Goal: Transaction & Acquisition: Purchase product/service

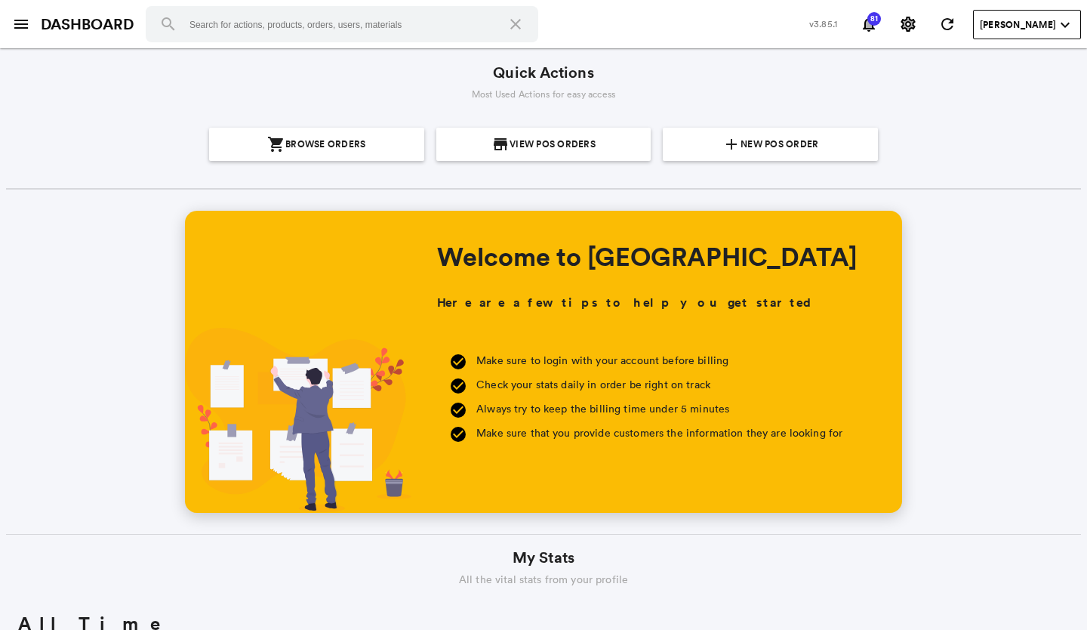
scroll to position [272, 519]
click at [760, 136] on span "New POS Order" at bounding box center [780, 144] width 78 height 33
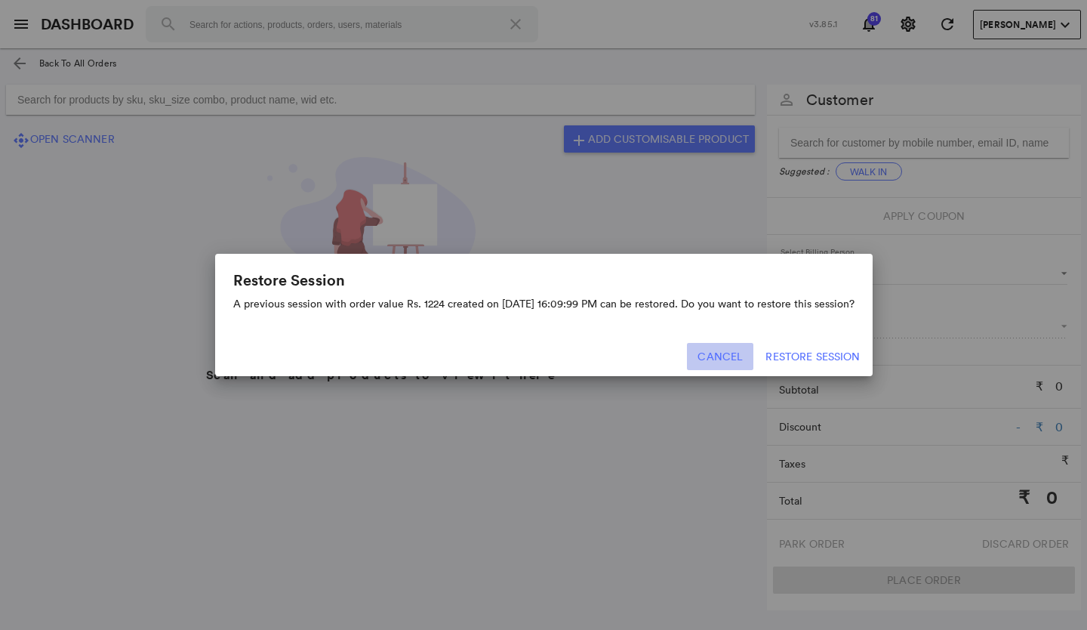
click at [729, 355] on button "Cancel" at bounding box center [720, 356] width 66 height 27
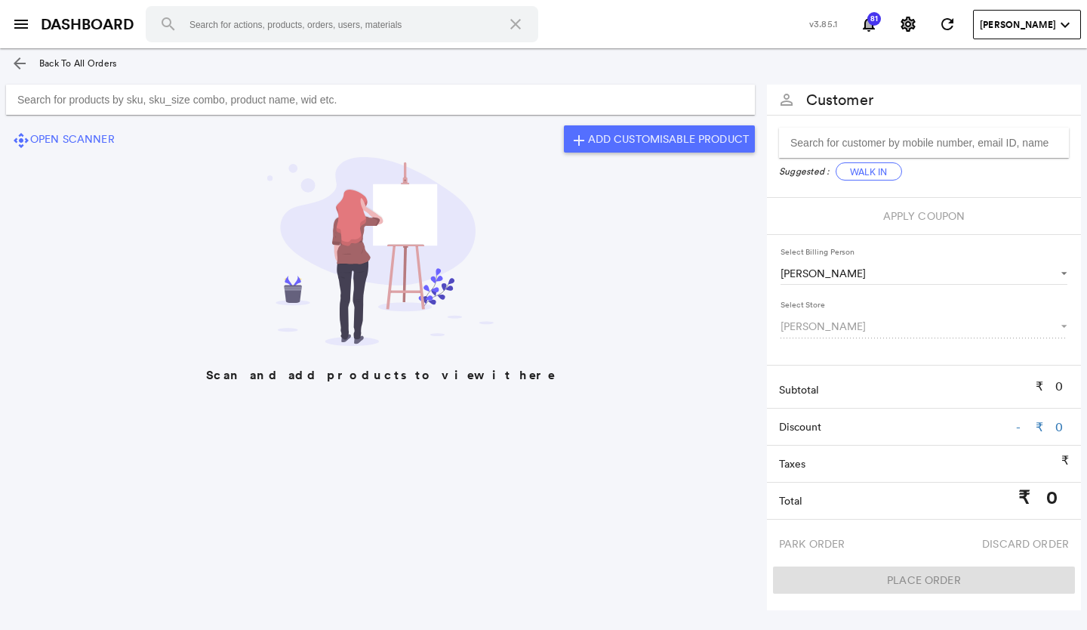
click at [448, 103] on input "Search for products by sku, sku_size combo, product name, wid etc." at bounding box center [380, 100] width 749 height 30
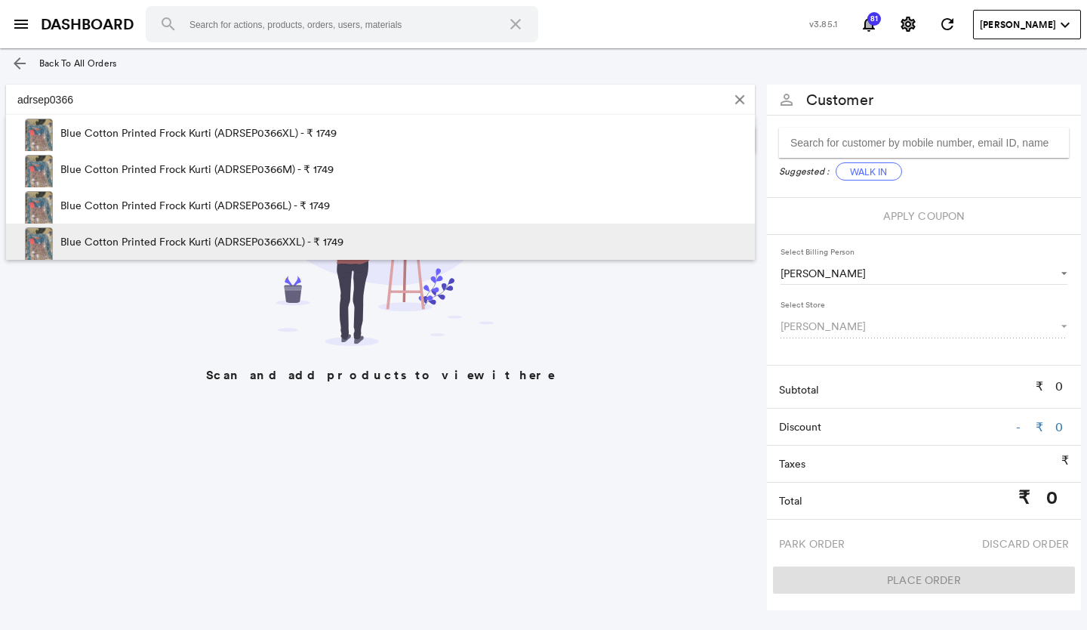
type input "adrsep0366"
click at [279, 239] on p "Blue Cotton Printed Frock Kurti (ADRSEP0366XXL) - ₹ 1749" at bounding box center [201, 241] width 283 height 36
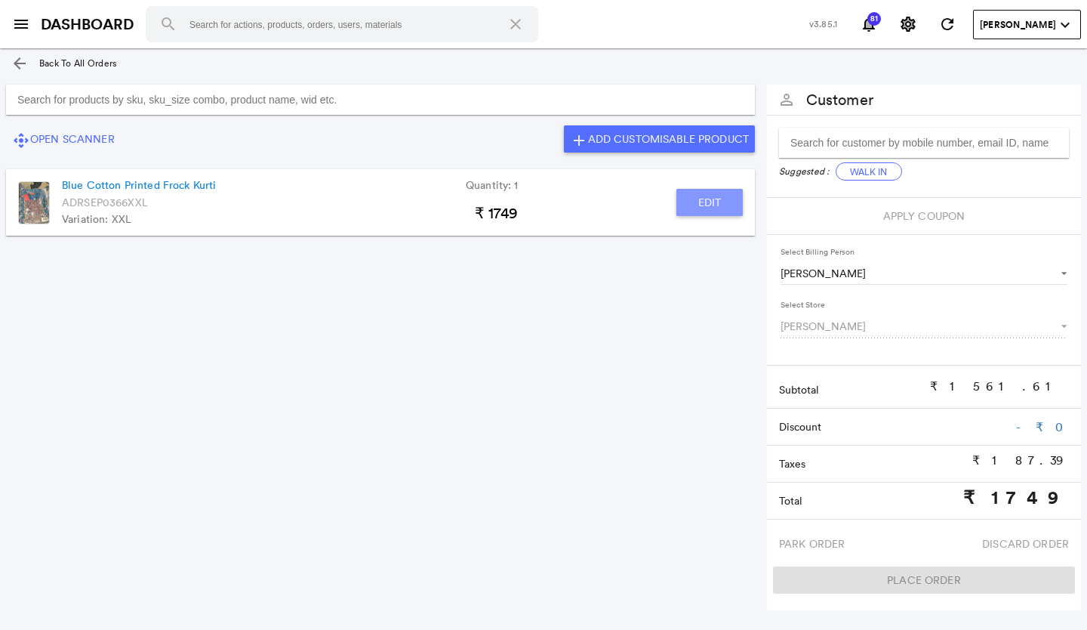
click at [686, 196] on button "Edit" at bounding box center [710, 202] width 66 height 27
type input "Blue Cotton Printed Frock Kurti"
type input "1"
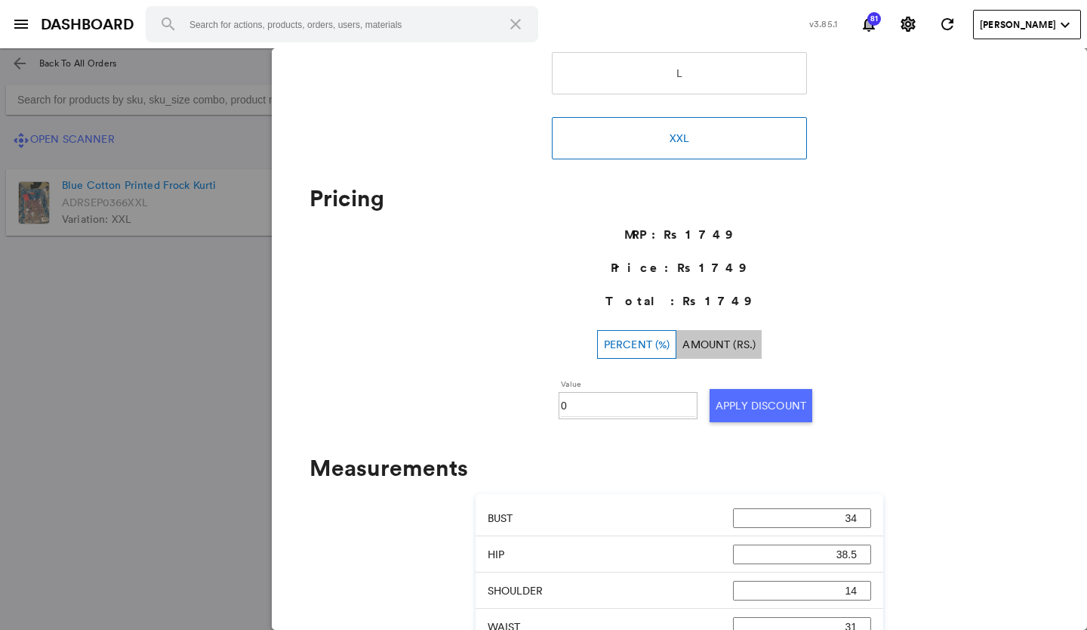
scroll to position [529, 0]
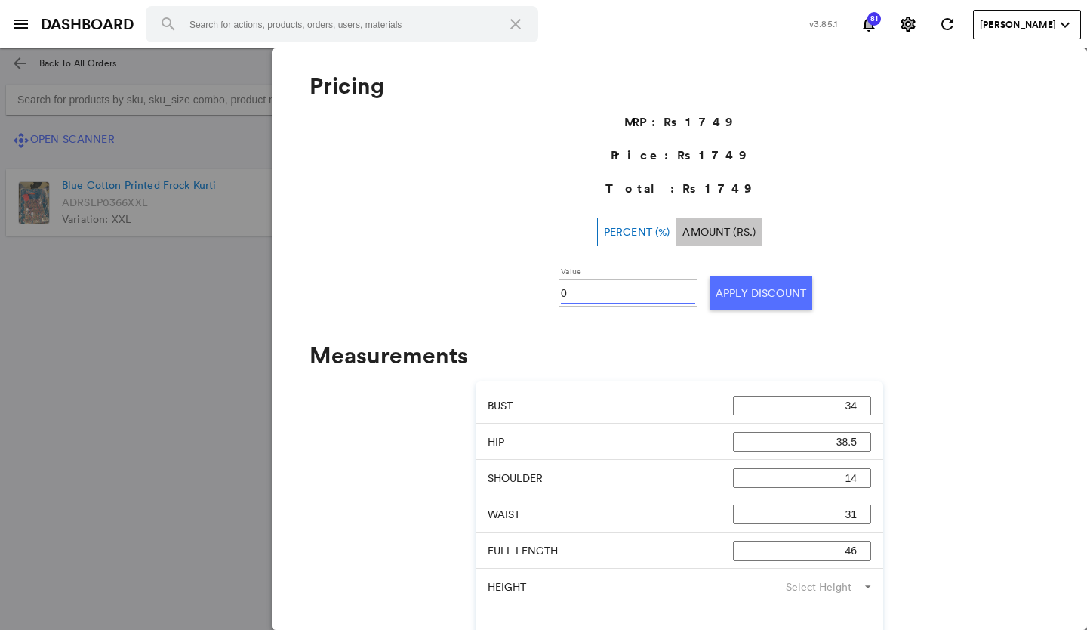
click at [601, 285] on input "0" at bounding box center [628, 293] width 134 height 23
type input "030"
click at [764, 308] on button "Apply Discount" at bounding box center [761, 292] width 103 height 33
click at [190, 387] on md-backdrop at bounding box center [543, 338] width 1087 height 581
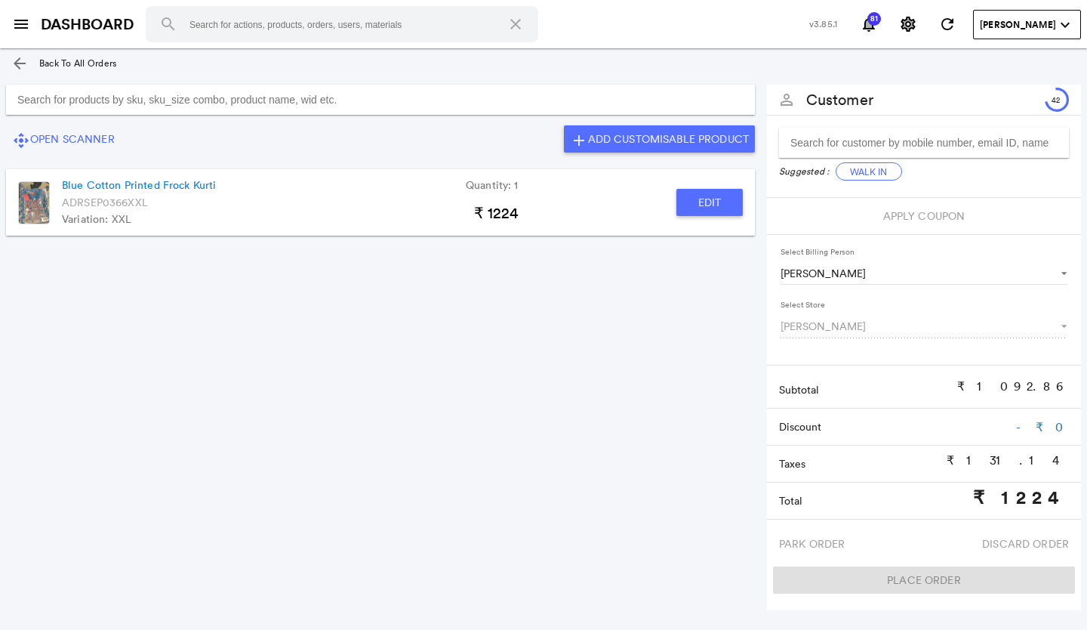
click at [442, 97] on input "Search for products by sku, sku_size combo, product name, wid etc." at bounding box center [380, 100] width 749 height 30
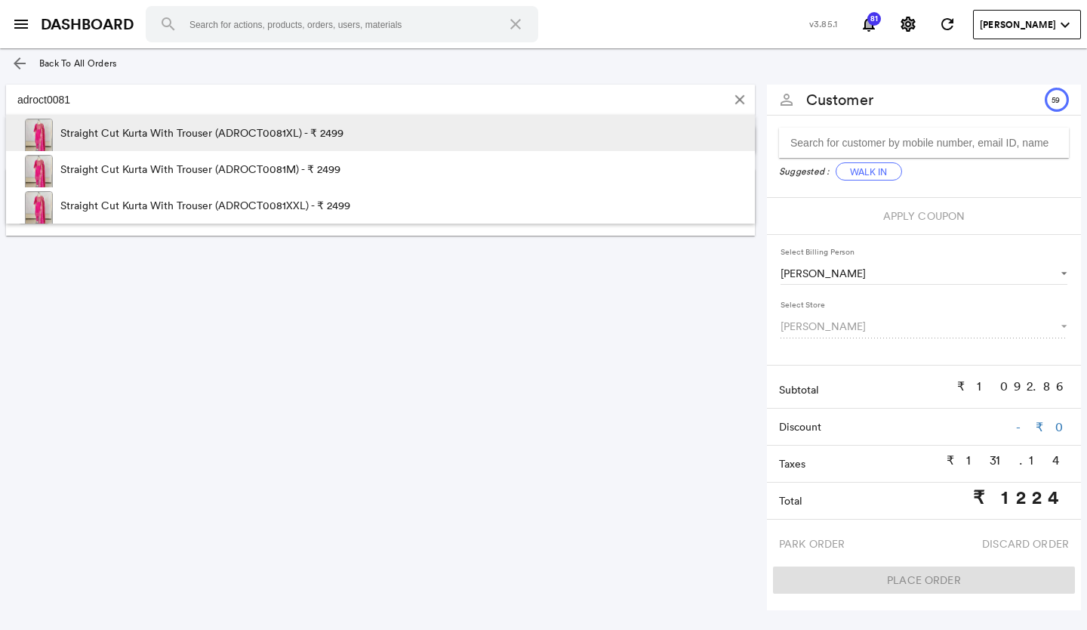
type input "adroct0081"
click at [279, 136] on p "Straight Cut Kurta With Trouser (ADROCT0081XL) - ₹ 2499" at bounding box center [201, 133] width 283 height 36
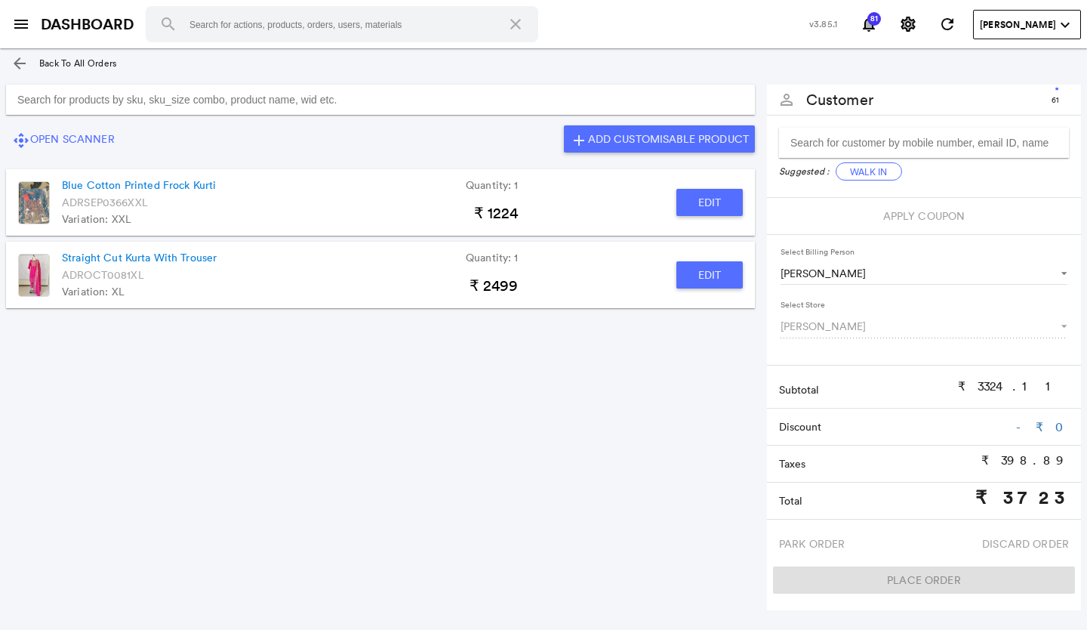
click at [686, 270] on button "Edit" at bounding box center [710, 274] width 66 height 27
type input "Straight Cut Kurta With Trouser"
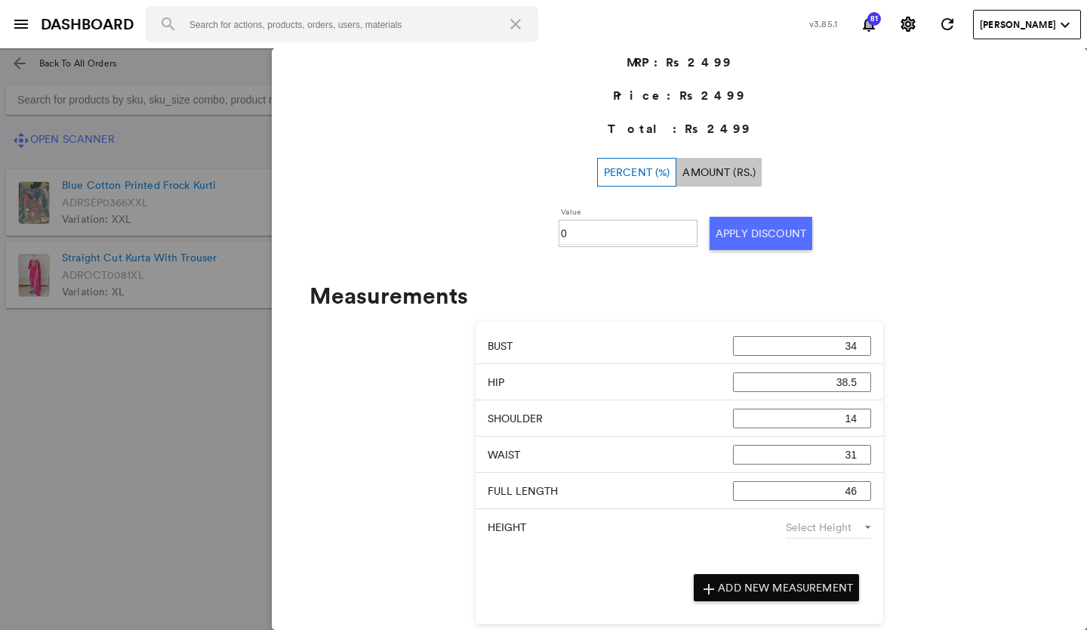
scroll to position [523, 0]
click at [591, 235] on input "0" at bounding box center [628, 233] width 134 height 23
type input "030"
click at [746, 238] on button "Apply Discount" at bounding box center [761, 233] width 103 height 33
click at [119, 412] on md-backdrop at bounding box center [543, 338] width 1087 height 581
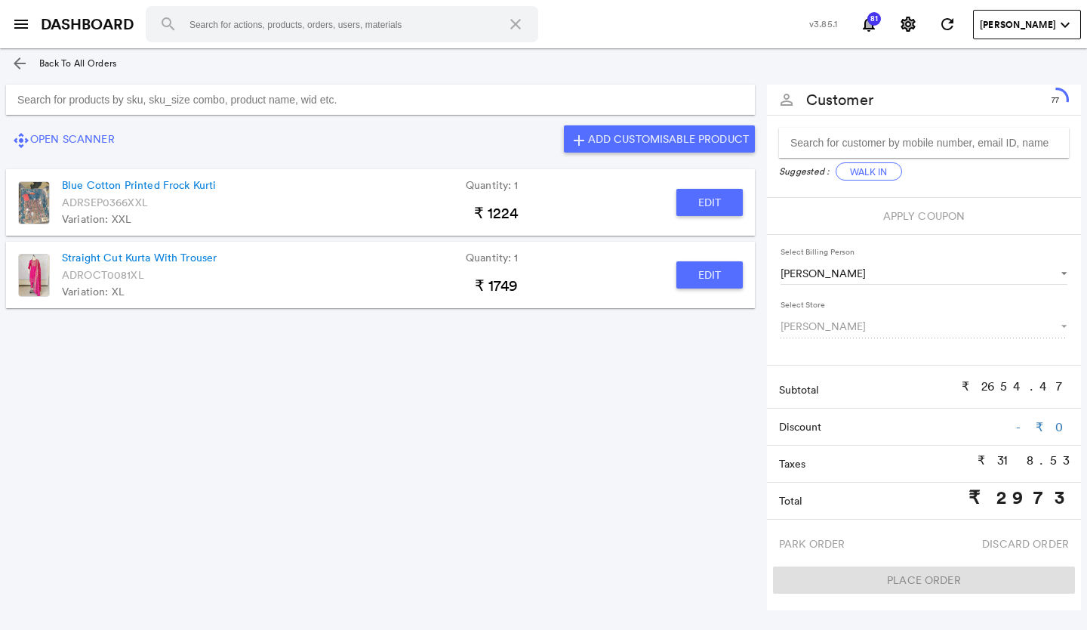
click at [356, 98] on input "Search for products by sku, sku_size combo, product name, wid etc." at bounding box center [380, 100] width 749 height 30
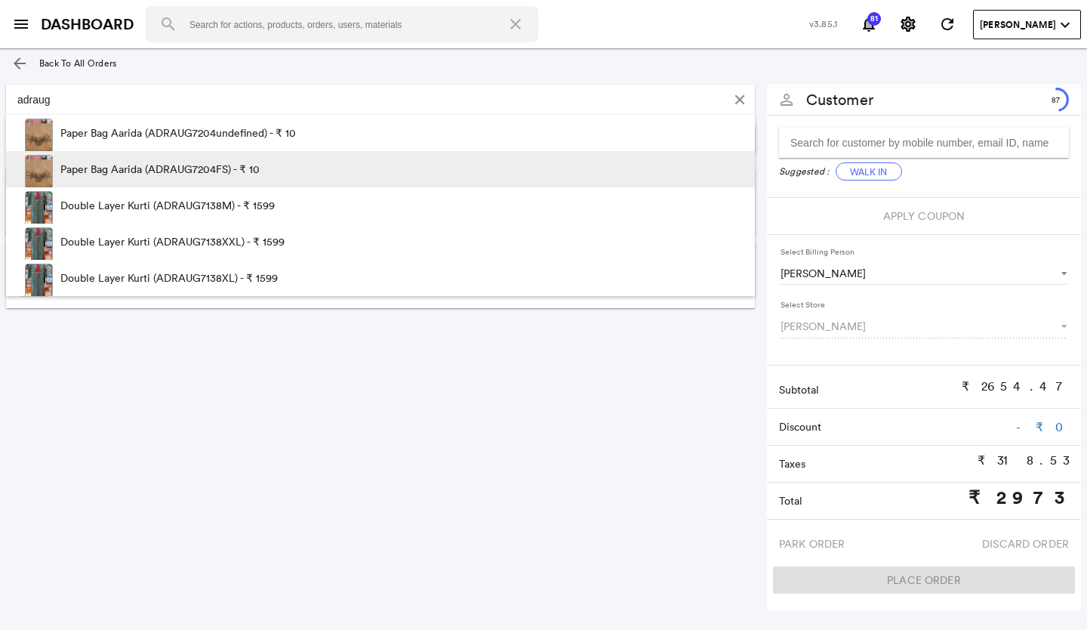
type input "adraug"
click at [311, 166] on span at bounding box center [332, 173] width 145 height 45
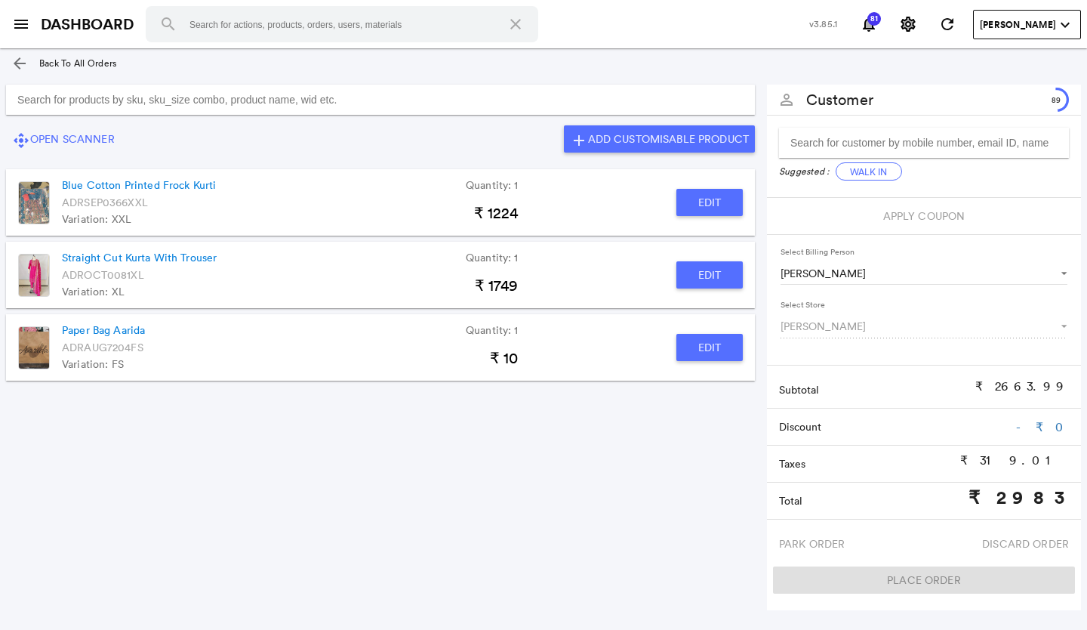
click at [702, 348] on button "Edit" at bounding box center [710, 347] width 66 height 27
type input "Paper Bag Aarida"
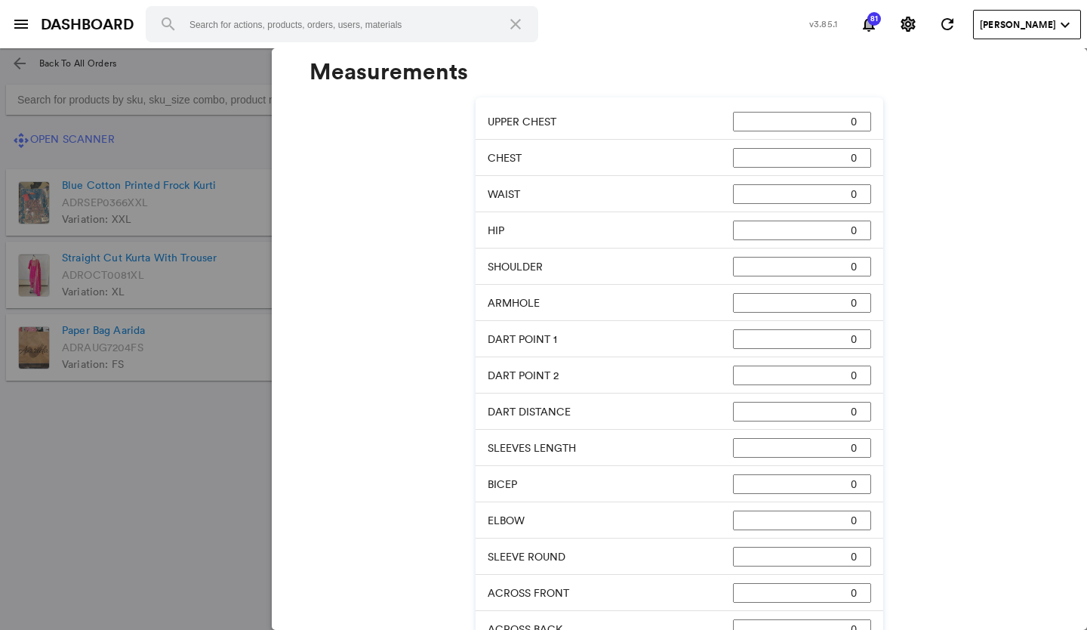
scroll to position [448, 0]
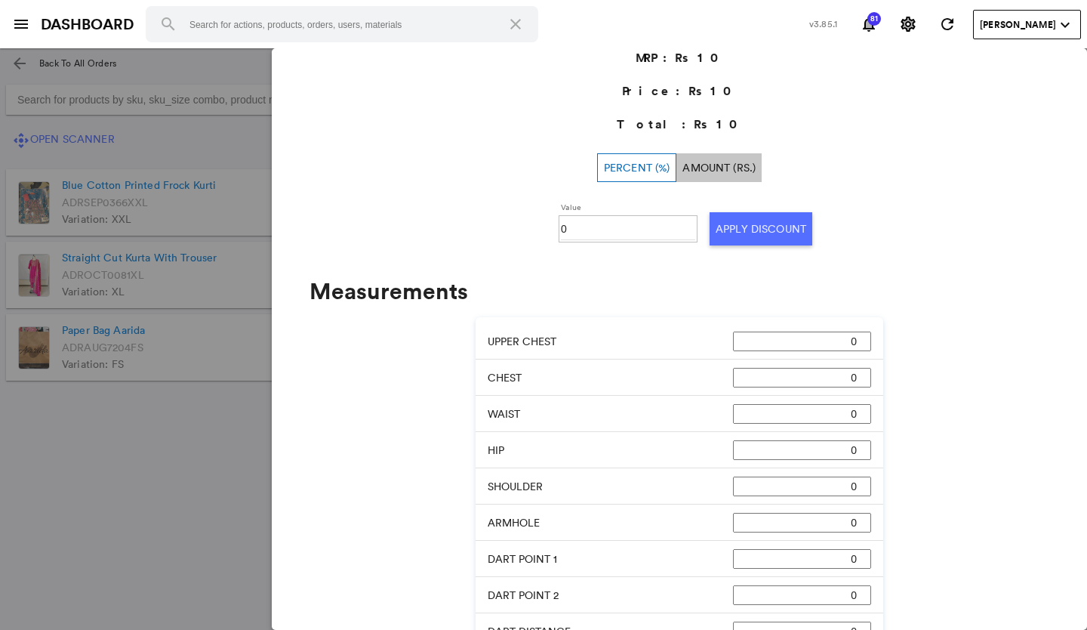
click at [622, 230] on input "0" at bounding box center [628, 228] width 134 height 23
type input "0"
type input "100"
click at [736, 229] on button "Apply Discount" at bounding box center [761, 228] width 103 height 33
click at [101, 424] on md-backdrop at bounding box center [543, 338] width 1087 height 581
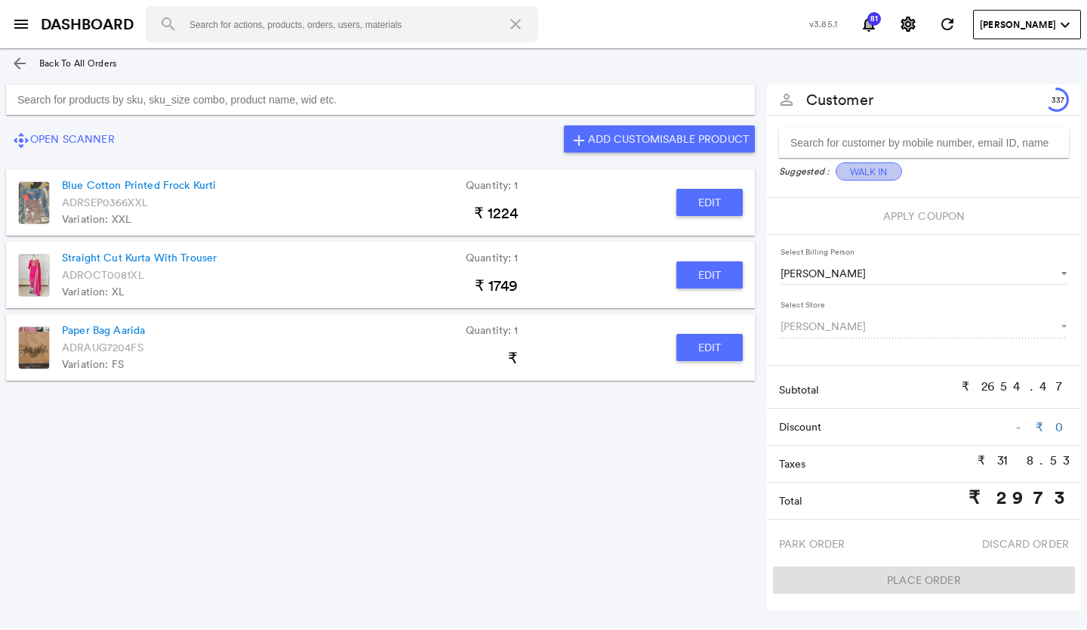
click at [875, 174] on button "Walk In" at bounding box center [869, 171] width 66 height 18
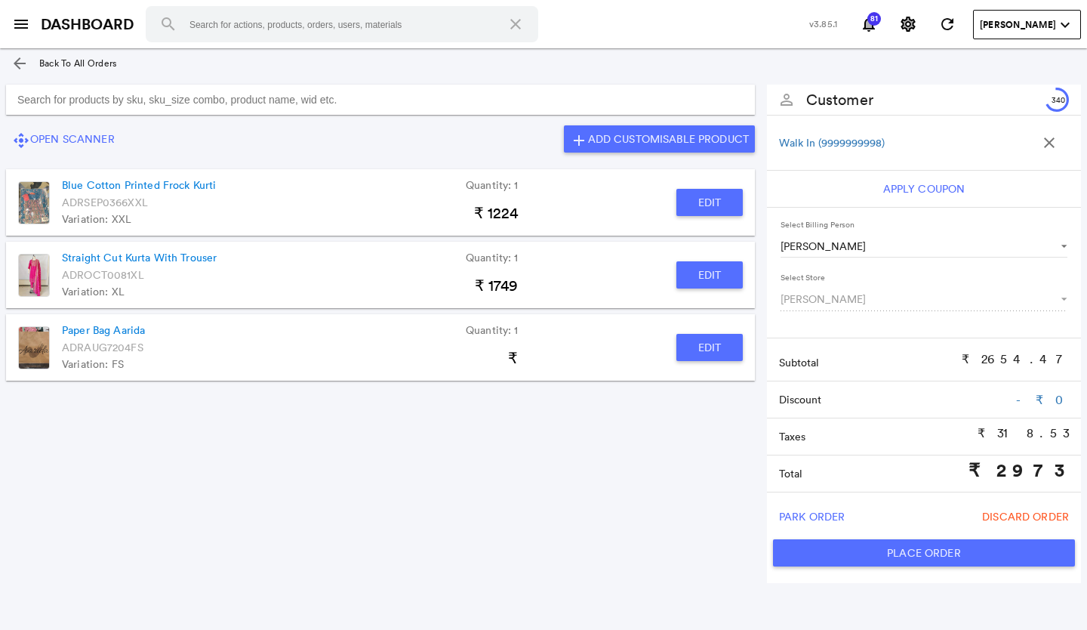
click at [863, 551] on button "Place Order" at bounding box center [924, 552] width 302 height 27
type input "2973"
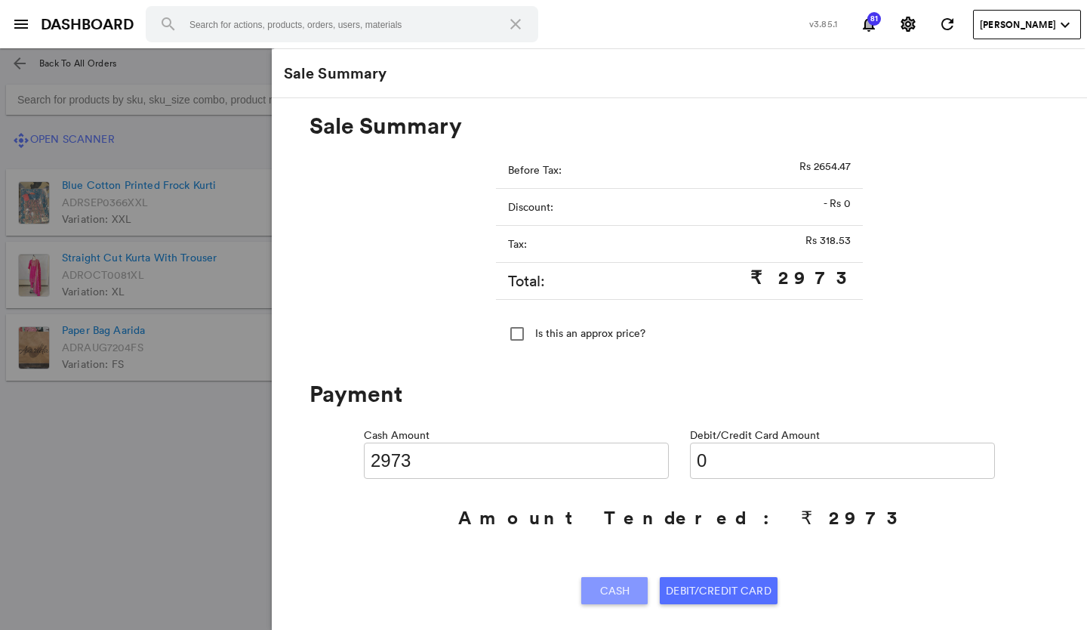
click at [600, 593] on span "Cash" at bounding box center [615, 590] width 30 height 27
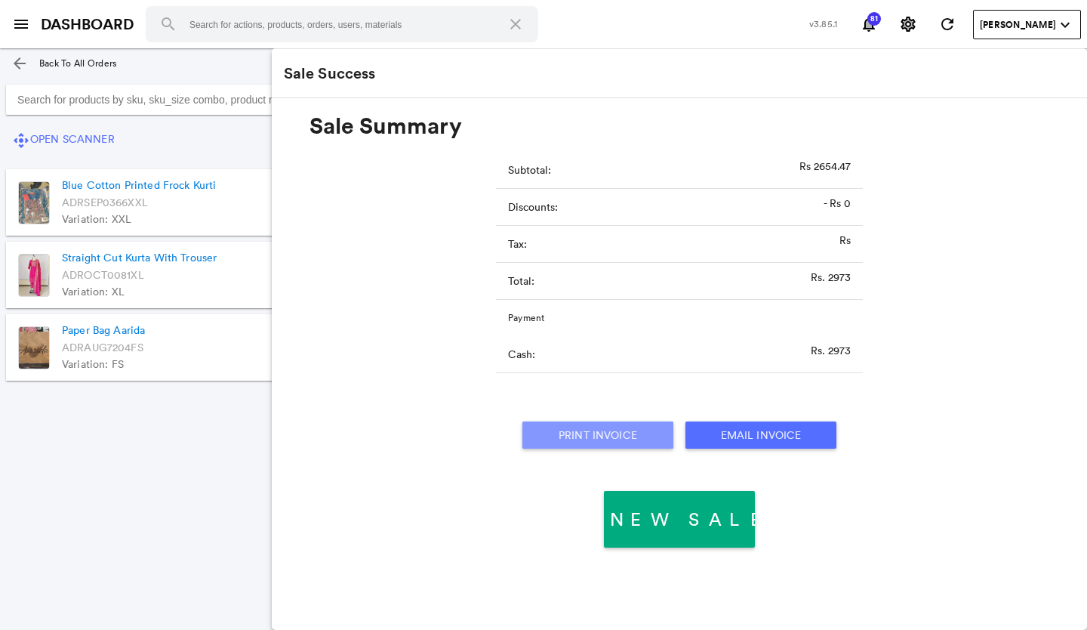
click at [575, 432] on button "Print Invoice" at bounding box center [597, 434] width 151 height 27
click at [15, 24] on md-icon "menu" at bounding box center [21, 24] width 18 height 18
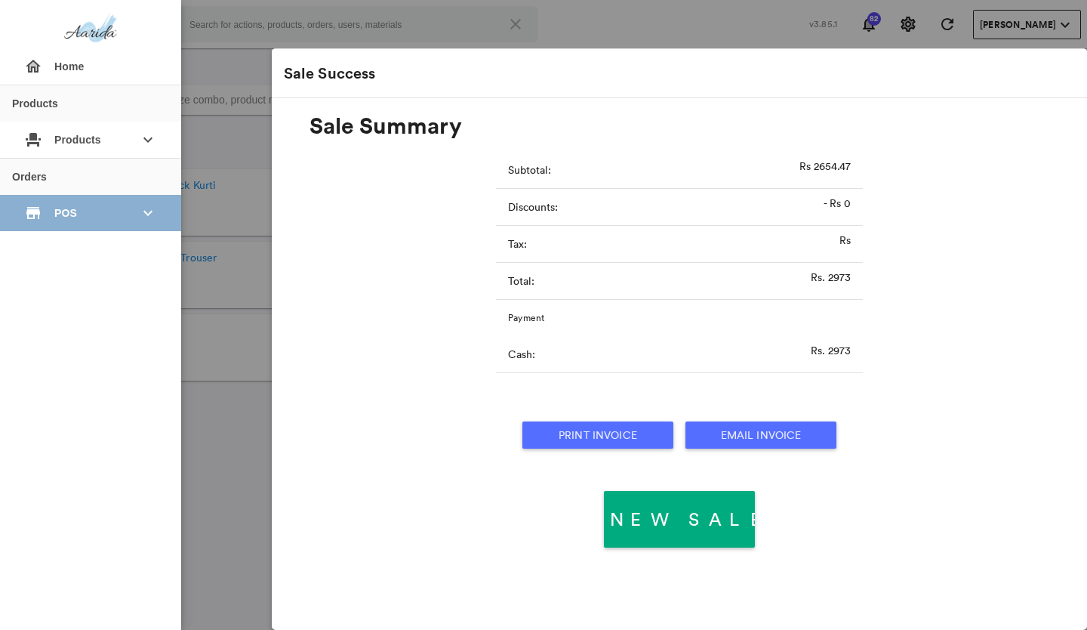
click at [39, 196] on div "store POS keyboard_arrow_down" at bounding box center [90, 213] width 157 height 36
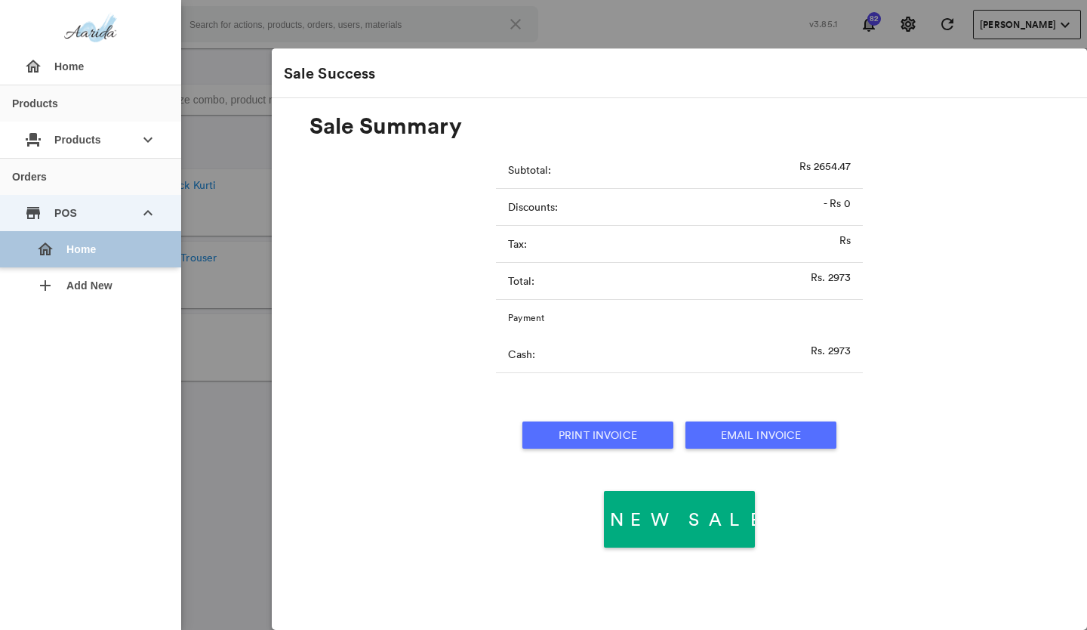
click at [33, 252] on div "home Home" at bounding box center [96, 249] width 145 height 36
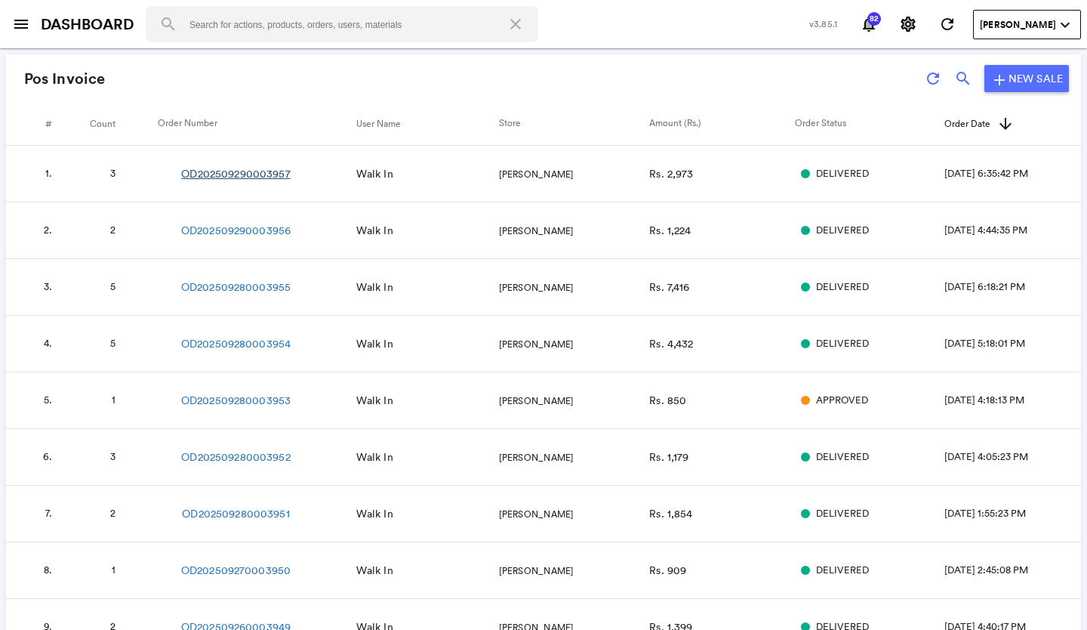
click at [189, 170] on link "OD202509290003957" at bounding box center [235, 173] width 109 height 15
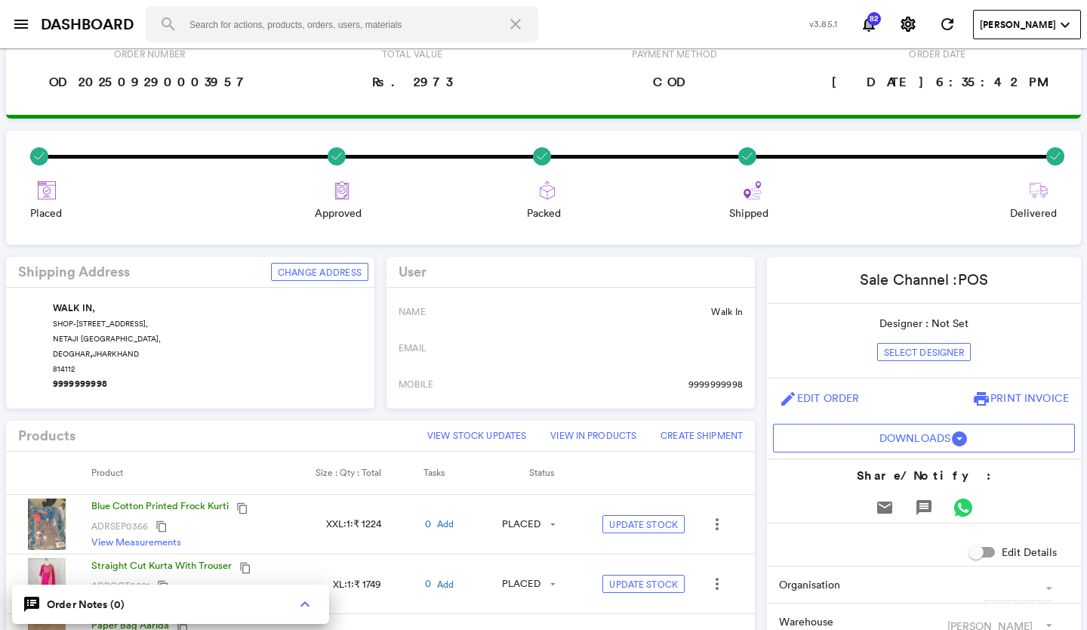
scroll to position [302, 0]
